Goal: Task Accomplishment & Management: Manage account settings

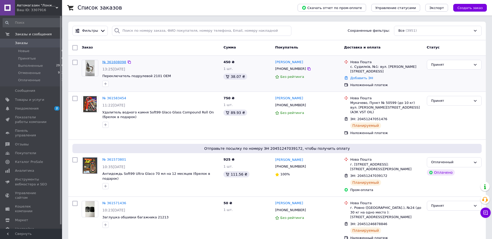
click at [114, 63] on link "№ 361608098" at bounding box center [114, 62] width 24 height 4
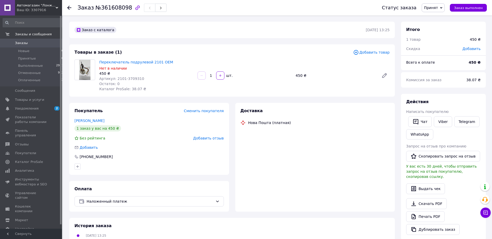
click at [116, 62] on link "Переключатель подрулевой 2101 OEM" at bounding box center [136, 62] width 74 height 4
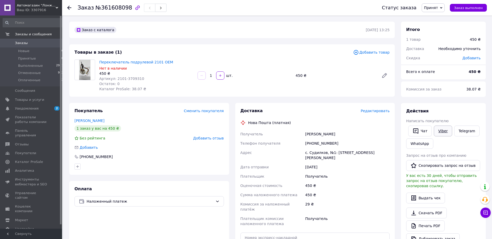
click at [439, 132] on link "Viber" at bounding box center [442, 131] width 18 height 11
click at [352, 1] on div "Заказ №361608098" at bounding box center [224, 7] width 294 height 15
click at [379, 108] on div "Доставка Редактировать" at bounding box center [314, 111] width 149 height 6
click at [378, 111] on span "Редактировать" at bounding box center [374, 111] width 29 height 4
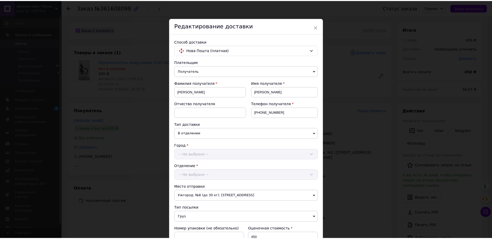
scroll to position [155, 0]
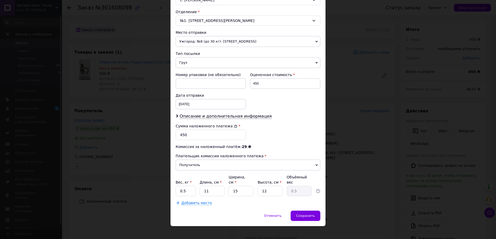
click at [400, 170] on div "× Редактирование доставки Способ доставки Нова Пошта (платная) Плательщик Получ…" at bounding box center [248, 119] width 496 height 239
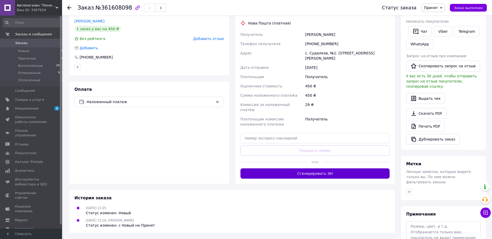
scroll to position [105, 0]
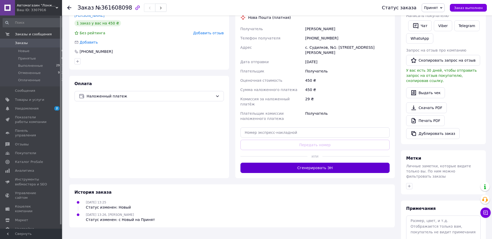
click at [313, 163] on button "Сгенерировать ЭН" at bounding box center [314, 168] width 149 height 10
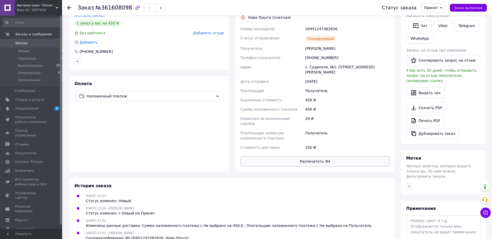
click at [333, 157] on button "Распечатать ЭН" at bounding box center [314, 162] width 149 height 10
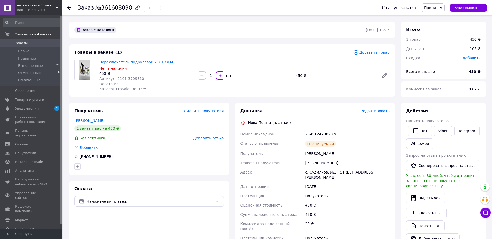
click at [69, 9] on icon at bounding box center [69, 8] width 4 height 4
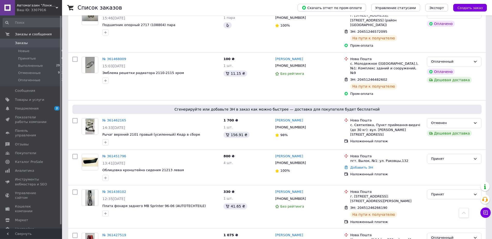
scroll to position [369, 0]
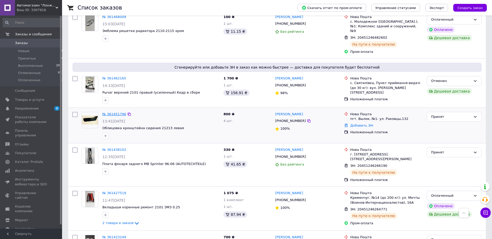
click at [113, 112] on link "№ 361451796" at bounding box center [114, 114] width 24 height 4
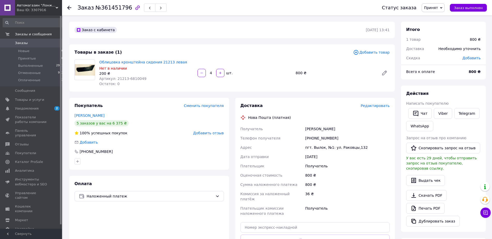
click at [377, 108] on span "Редактировать" at bounding box center [374, 106] width 29 height 4
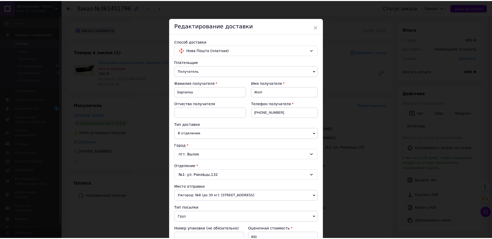
scroll to position [155, 0]
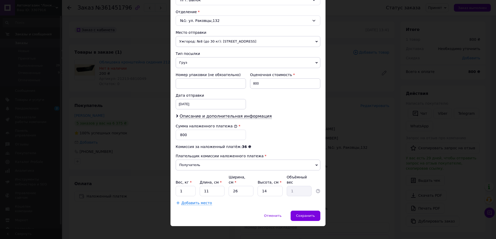
click at [361, 135] on div "× Редактирование доставки Способ доставки Нова Пошта (платная) Плательщик Получ…" at bounding box center [248, 119] width 496 height 239
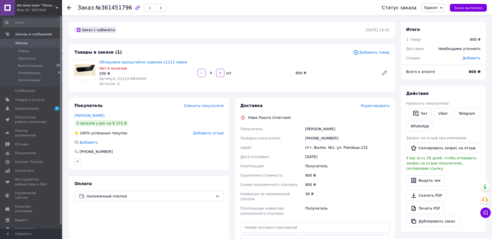
click at [68, 7] on use at bounding box center [69, 8] width 4 height 4
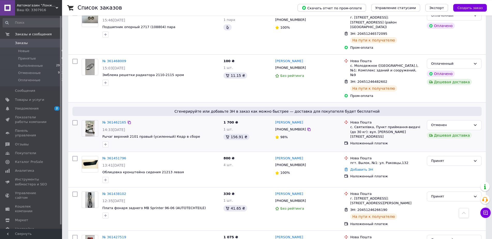
scroll to position [343, 0]
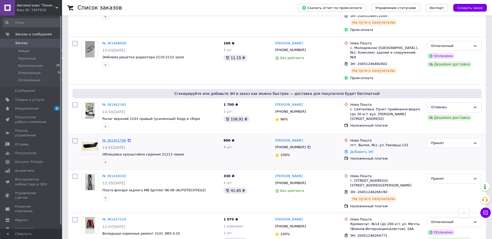
click at [113, 139] on link "№ 361451796" at bounding box center [114, 141] width 24 height 4
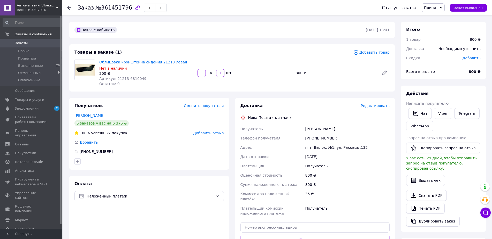
click at [377, 104] on span "Редактировать" at bounding box center [374, 106] width 29 height 4
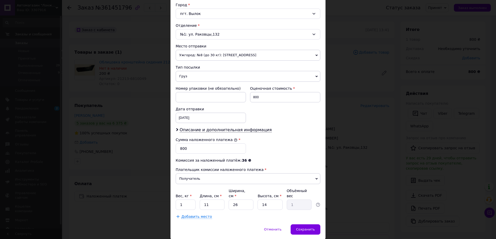
scroll to position [155, 0]
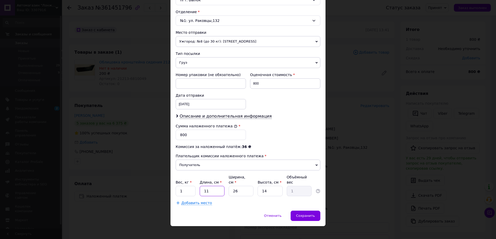
drag, startPoint x: 212, startPoint y: 186, endPoint x: 198, endPoint y: 185, distance: 14.5
click at [200, 186] on input "11" at bounding box center [212, 191] width 25 height 10
type input "3"
type input "0.27"
type input "38"
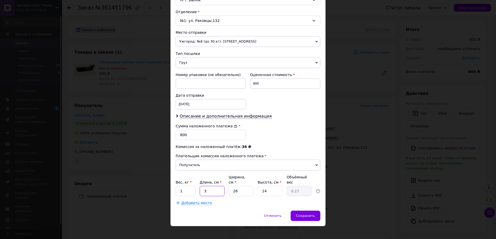
type input "3.46"
type input "38"
click at [241, 189] on input "26" at bounding box center [241, 191] width 25 height 10
type input "2"
type input "0.27"
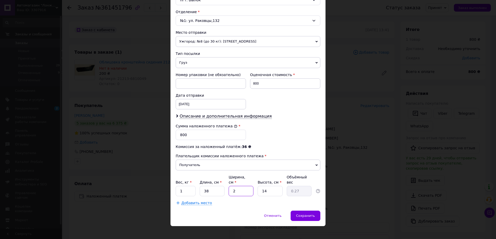
type input "23"
type input "3.06"
type input "23"
drag, startPoint x: 265, startPoint y: 186, endPoint x: 258, endPoint y: 187, distance: 7.3
click at [258, 187] on input "14" at bounding box center [270, 191] width 25 height 10
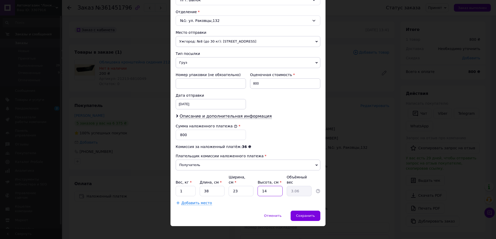
type input "2"
type input "0.44"
type input "23"
type input "5.03"
type input "23"
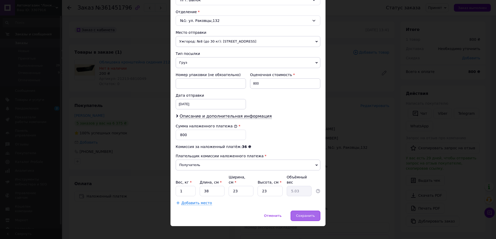
click at [304, 216] on div "Сохранить" at bounding box center [306, 216] width 30 height 10
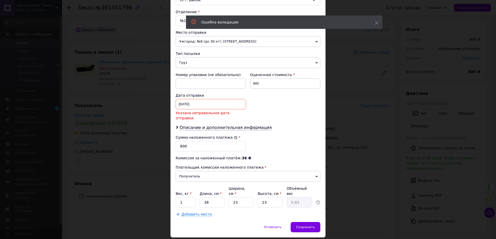
scroll to position [161, 0]
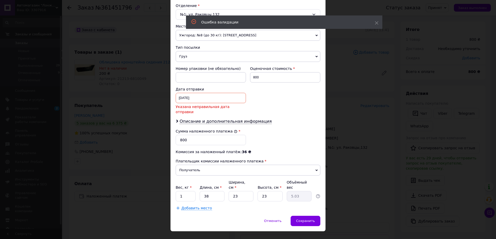
click at [194, 97] on input "11.09.2025" at bounding box center [211, 98] width 70 height 10
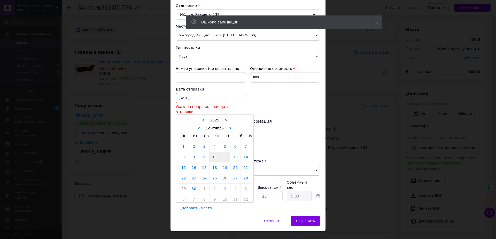
click at [223, 156] on link "12" at bounding box center [225, 157] width 10 height 10
type input "12.09.2025"
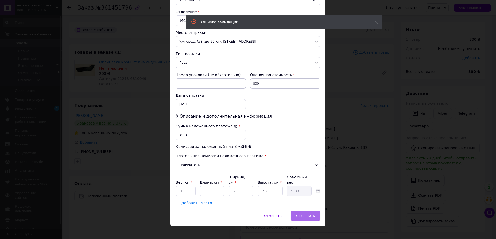
click at [299, 214] on span "Сохранить" at bounding box center [305, 216] width 19 height 4
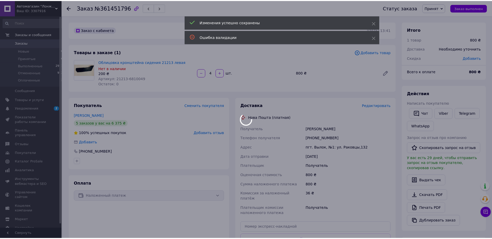
scroll to position [53, 0]
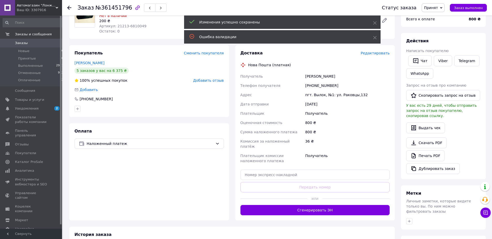
click at [323, 205] on button "Сгенерировать ЭН" at bounding box center [314, 210] width 149 height 10
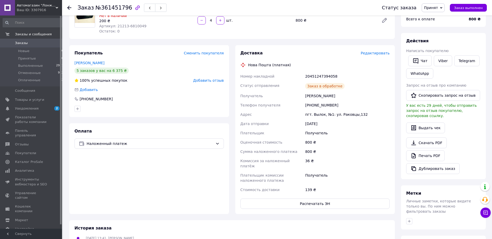
click at [325, 199] on button "Распечатать ЭН" at bounding box center [314, 204] width 149 height 10
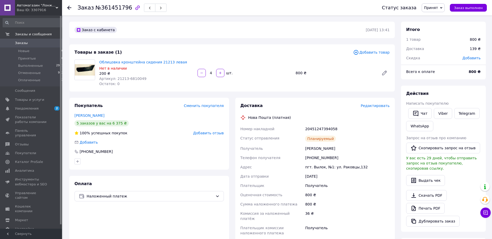
drag, startPoint x: 68, startPoint y: 5, endPoint x: 110, endPoint y: 51, distance: 61.4
click at [69, 7] on div at bounding box center [69, 7] width 4 height 5
